Goal: Complete application form: Complete application form

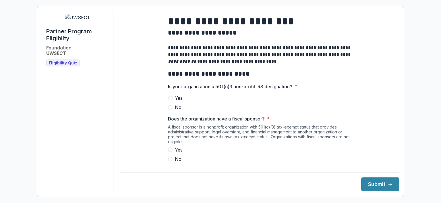
click at [179, 101] on span "Yes" at bounding box center [179, 97] width 8 height 7
click at [175, 162] on span "No" at bounding box center [178, 158] width 7 height 7
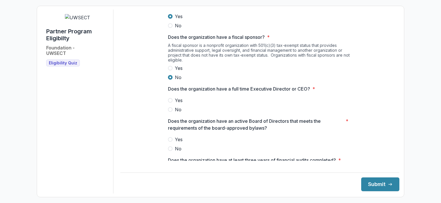
scroll to position [86, 0]
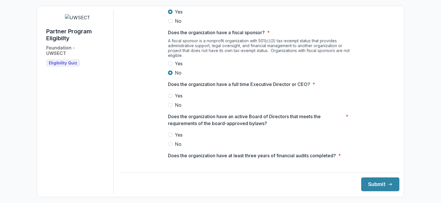
click at [178, 98] on span "Yes" at bounding box center [179, 95] width 8 height 7
click at [178, 138] on span "Yes" at bounding box center [179, 134] width 8 height 7
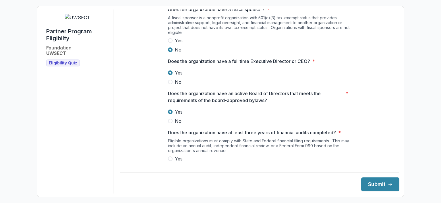
scroll to position [172, 0]
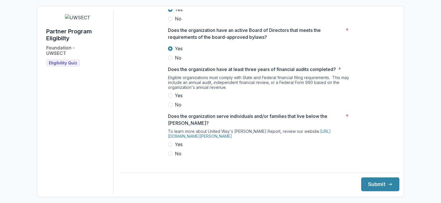
click at [176, 99] on span "Yes" at bounding box center [179, 95] width 8 height 7
click at [178, 147] on span "Yes" at bounding box center [179, 144] width 8 height 7
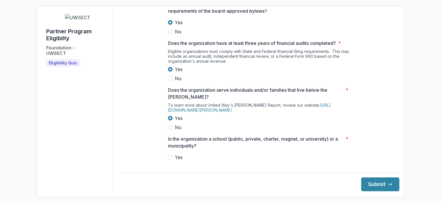
scroll to position [258, 0]
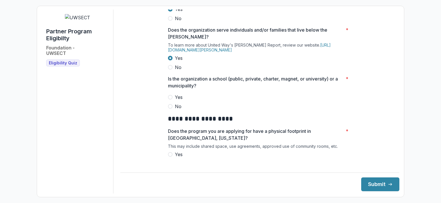
click at [176, 110] on span "No" at bounding box center [178, 106] width 7 height 7
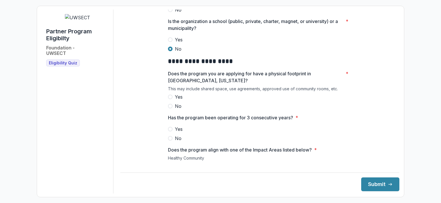
click at [179, 100] on span "Yes" at bounding box center [179, 96] width 8 height 7
click at [176, 132] on span "Yes" at bounding box center [179, 128] width 8 height 7
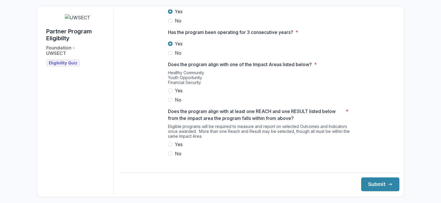
scroll to position [402, 0]
click at [180, 93] on span "Yes" at bounding box center [179, 89] width 8 height 7
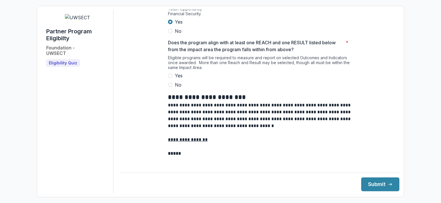
scroll to position [488, 0]
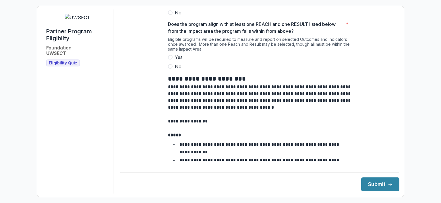
click at [178, 61] on span "Yes" at bounding box center [179, 57] width 8 height 7
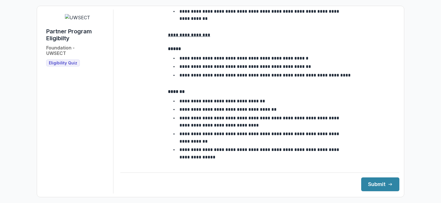
scroll to position [1051, 0]
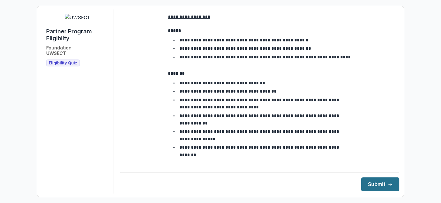
click at [376, 184] on button "Submit" at bounding box center [380, 184] width 38 height 14
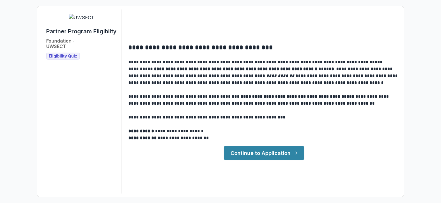
click at [263, 155] on link "Continue to Application" at bounding box center [264, 153] width 81 height 14
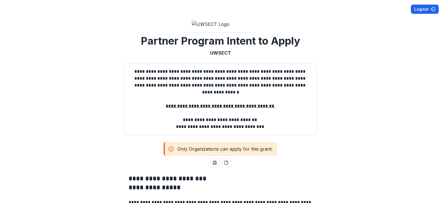
click at [419, 9] on button "Logout" at bounding box center [425, 9] width 28 height 9
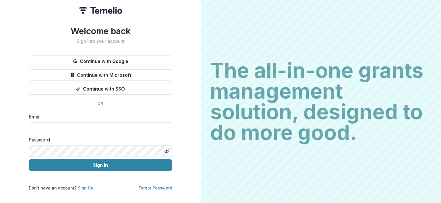
click at [61, 126] on input at bounding box center [100, 127] width 143 height 11
click at [157, 139] on label "Password" at bounding box center [99, 139] width 140 height 7
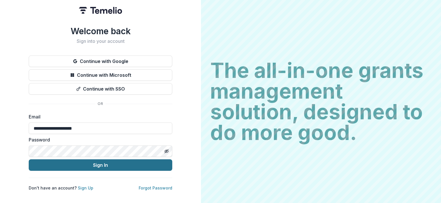
click at [114, 162] on button "Sign In" at bounding box center [100, 164] width 143 height 11
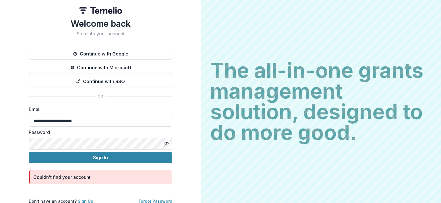
click at [88, 120] on input "**********" at bounding box center [100, 120] width 143 height 11
drag, startPoint x: 88, startPoint y: 120, endPoint x: 0, endPoint y: 118, distance: 87.8
click at [0, 118] on div "**********" at bounding box center [100, 104] width 201 height 208
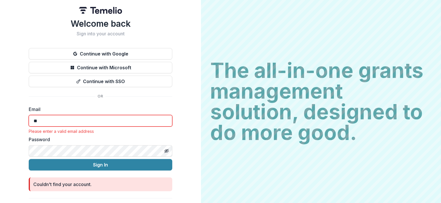
type input "*"
click at [41, 119] on input at bounding box center [100, 120] width 143 height 11
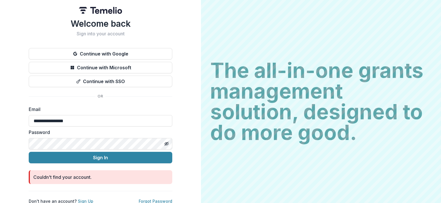
type input "**********"
click at [102, 101] on div "**********" at bounding box center [100, 110] width 143 height 185
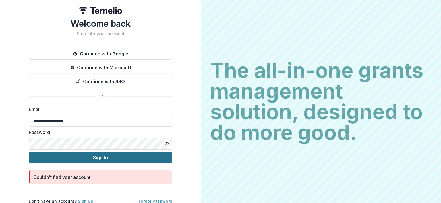
click at [69, 157] on button "Sign In" at bounding box center [100, 157] width 143 height 11
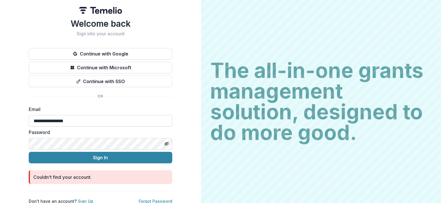
click at [90, 119] on input "**********" at bounding box center [100, 120] width 143 height 11
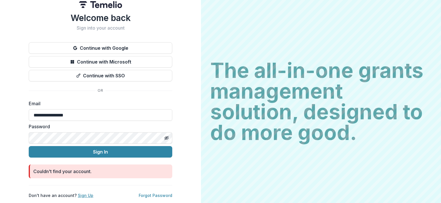
click at [84, 193] on link "Sign Up" at bounding box center [85, 195] width 15 height 5
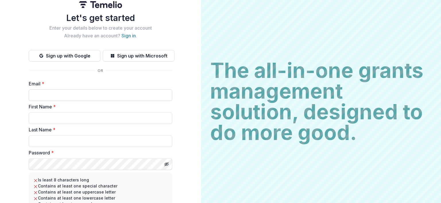
click at [36, 94] on input "Email *" at bounding box center [100, 94] width 143 height 11
type input "**********"
click at [52, 116] on input "First Name *" at bounding box center [100, 117] width 143 height 11
type input "******"
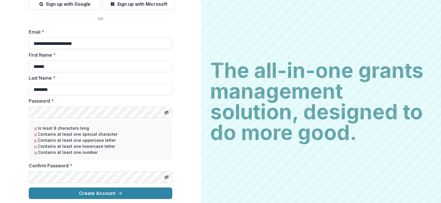
scroll to position [58, 0]
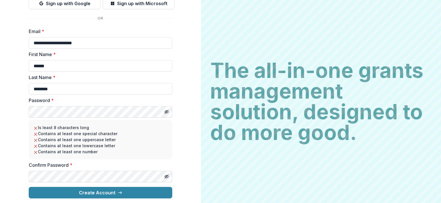
type input "**********"
click at [166, 112] on icon "Toggle password visibility" at bounding box center [166, 111] width 5 height 5
click at [6, 108] on div "**********" at bounding box center [100, 72] width 201 height 261
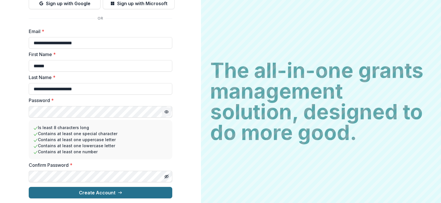
click at [102, 192] on button "Create Account" at bounding box center [100, 192] width 143 height 11
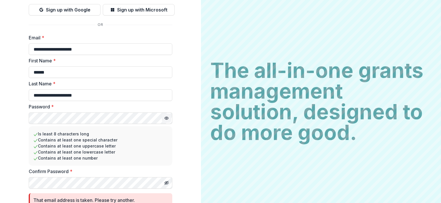
scroll to position [0, 0]
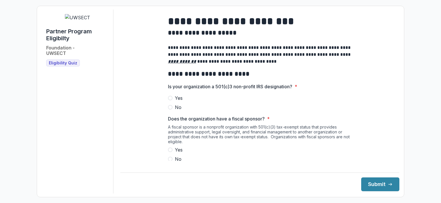
click at [179, 100] on span "Yes" at bounding box center [179, 97] width 8 height 7
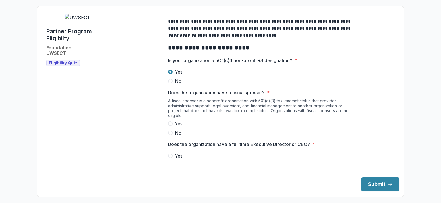
scroll to position [57, 0]
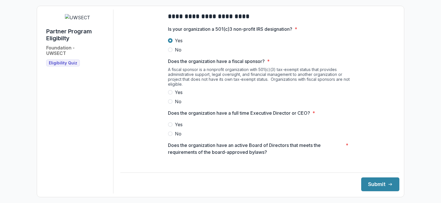
click at [171, 105] on label "No" at bounding box center [260, 101] width 184 height 7
click at [172, 128] on label "Yes" at bounding box center [260, 124] width 184 height 7
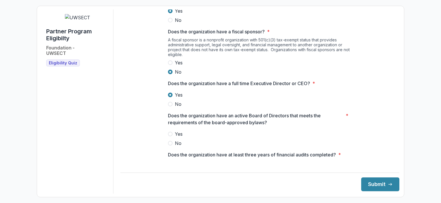
scroll to position [143, 0]
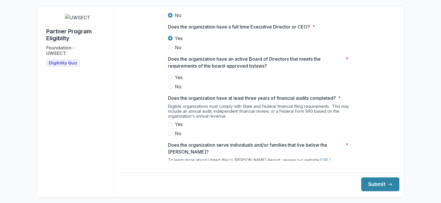
click at [176, 81] on span "Yes" at bounding box center [179, 77] width 8 height 7
click at [179, 127] on span "Yes" at bounding box center [179, 124] width 8 height 7
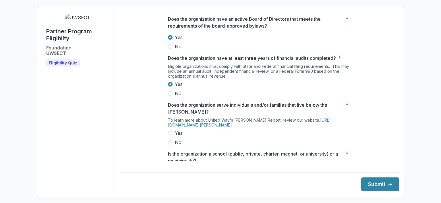
scroll to position [258, 0]
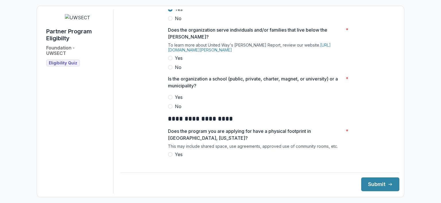
click at [180, 61] on span "Yes" at bounding box center [179, 58] width 8 height 7
click at [175, 110] on span "No" at bounding box center [178, 106] width 7 height 7
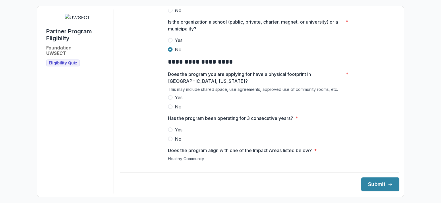
scroll to position [316, 0]
click at [182, 100] on span "Yes" at bounding box center [179, 96] width 8 height 7
click at [175, 132] on span "Yes" at bounding box center [179, 128] width 8 height 7
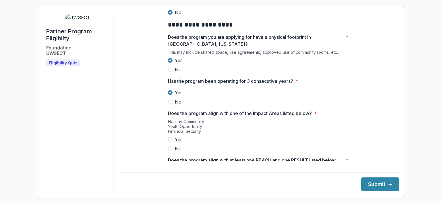
scroll to position [430, 0]
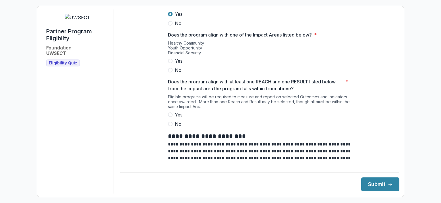
click at [182, 64] on label "Yes" at bounding box center [260, 60] width 184 height 7
click at [177, 117] on span "Yes" at bounding box center [179, 114] width 8 height 7
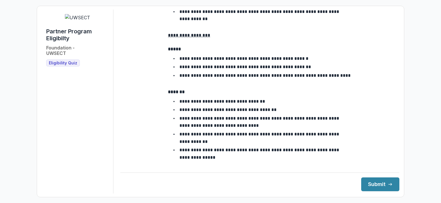
scroll to position [1051, 0]
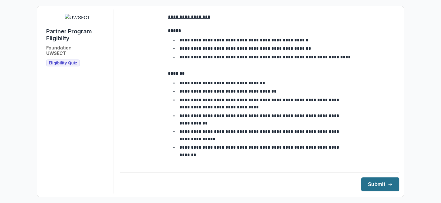
click at [379, 185] on button "Submit" at bounding box center [380, 184] width 38 height 14
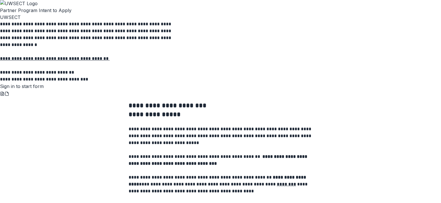
scroll to position [191, 0]
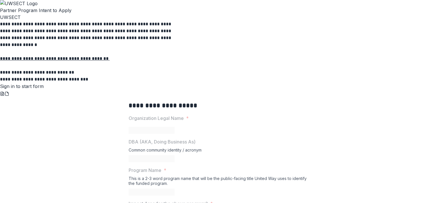
scroll to position [105, 0]
click at [44, 86] on link "Sign in to start form" at bounding box center [22, 86] width 44 height 6
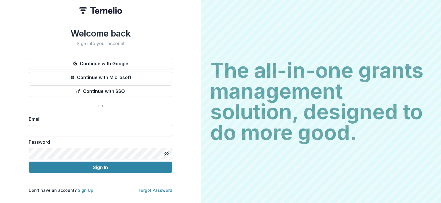
click at [40, 127] on input at bounding box center [100, 130] width 143 height 11
type input "*"
type input "**********"
click at [188, 121] on div "**********" at bounding box center [100, 101] width 201 height 203
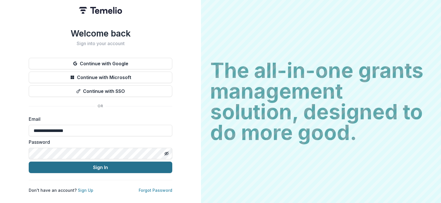
click at [106, 164] on button "Sign In" at bounding box center [100, 166] width 143 height 11
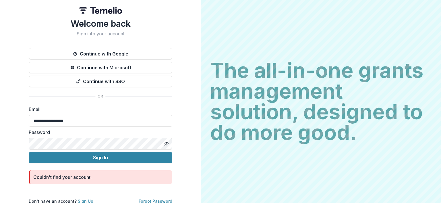
click at [188, 138] on div "**********" at bounding box center [100, 102] width 201 height 204
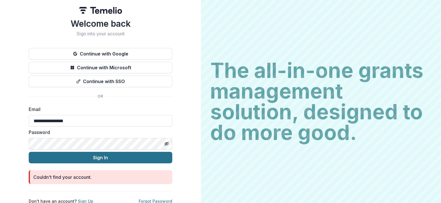
click at [99, 155] on button "Sign In" at bounding box center [100, 157] width 143 height 11
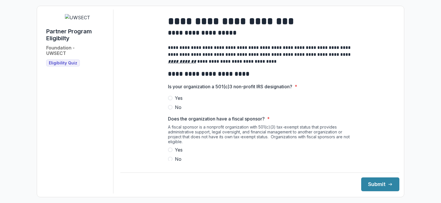
click at [175, 101] on span "Yes" at bounding box center [179, 97] width 8 height 7
click at [180, 153] on span "Yes" at bounding box center [179, 149] width 8 height 7
click at [178, 162] on span "No" at bounding box center [178, 158] width 7 height 7
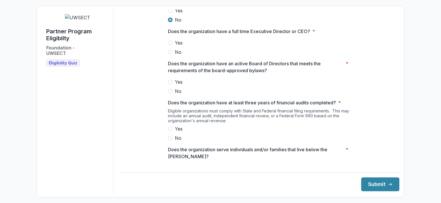
scroll to position [143, 0]
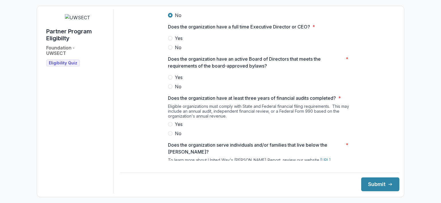
click at [176, 41] on span "Yes" at bounding box center [179, 38] width 8 height 7
click at [177, 79] on span "Yes" at bounding box center [179, 77] width 8 height 7
click at [180, 125] on span "Yes" at bounding box center [179, 124] width 8 height 7
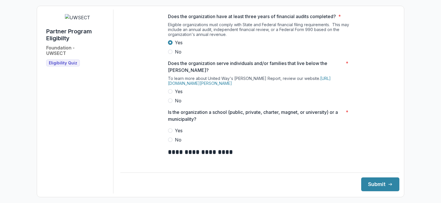
scroll to position [258, 0]
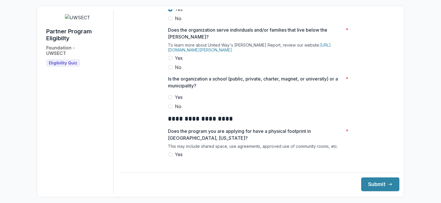
click at [172, 61] on label "Yes" at bounding box center [260, 58] width 184 height 7
click at [175, 110] on span "No" at bounding box center [178, 106] width 7 height 7
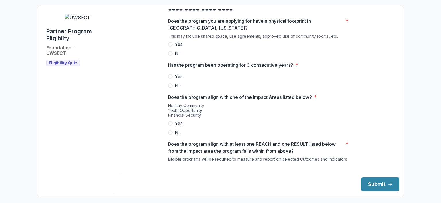
scroll to position [373, 0]
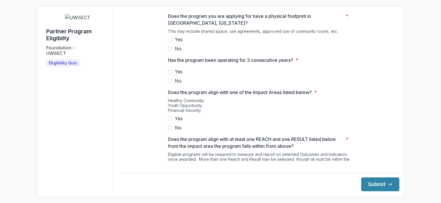
click at [176, 42] on span "Yes" at bounding box center [179, 39] width 8 height 7
click at [175, 68] on div at bounding box center [260, 67] width 184 height 2
click at [175, 73] on span "Yes" at bounding box center [179, 71] width 8 height 7
click at [178, 122] on span "Yes" at bounding box center [179, 118] width 8 height 7
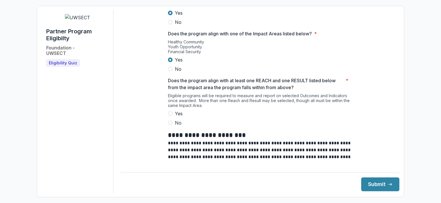
scroll to position [430, 0]
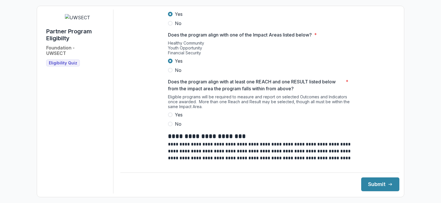
click at [177, 118] on span "Yes" at bounding box center [179, 114] width 8 height 7
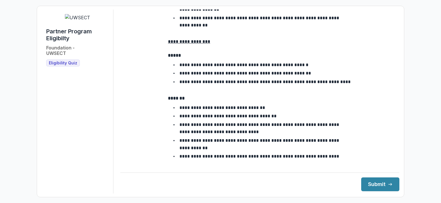
scroll to position [1051, 0]
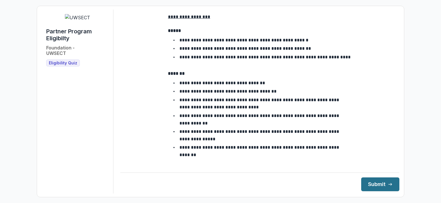
click at [369, 188] on button "Submit" at bounding box center [380, 184] width 38 height 14
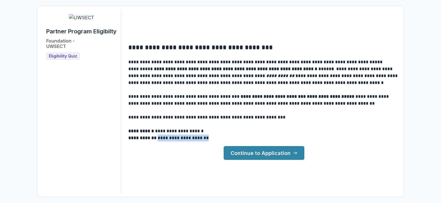
drag, startPoint x: 214, startPoint y: 137, endPoint x: 159, endPoint y: 137, distance: 54.8
click at [159, 137] on p "**********" at bounding box center [263, 137] width 271 height 7
click at [166, 20] on div "**********" at bounding box center [221, 101] width 358 height 184
